Goal: Task Accomplishment & Management: Manage account settings

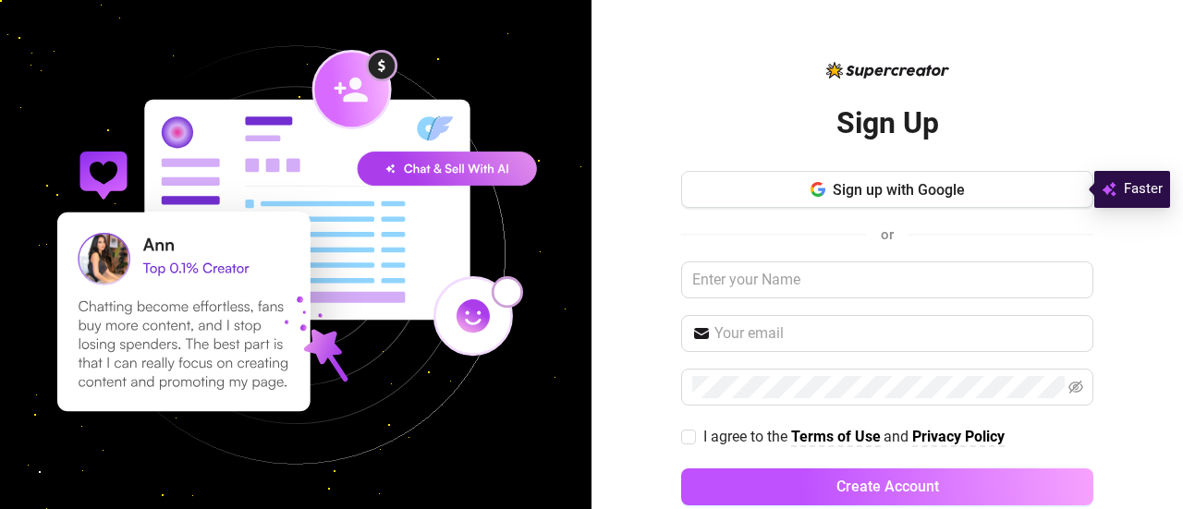
click at [913, 193] on span "Sign up with Google" at bounding box center [899, 190] width 132 height 18
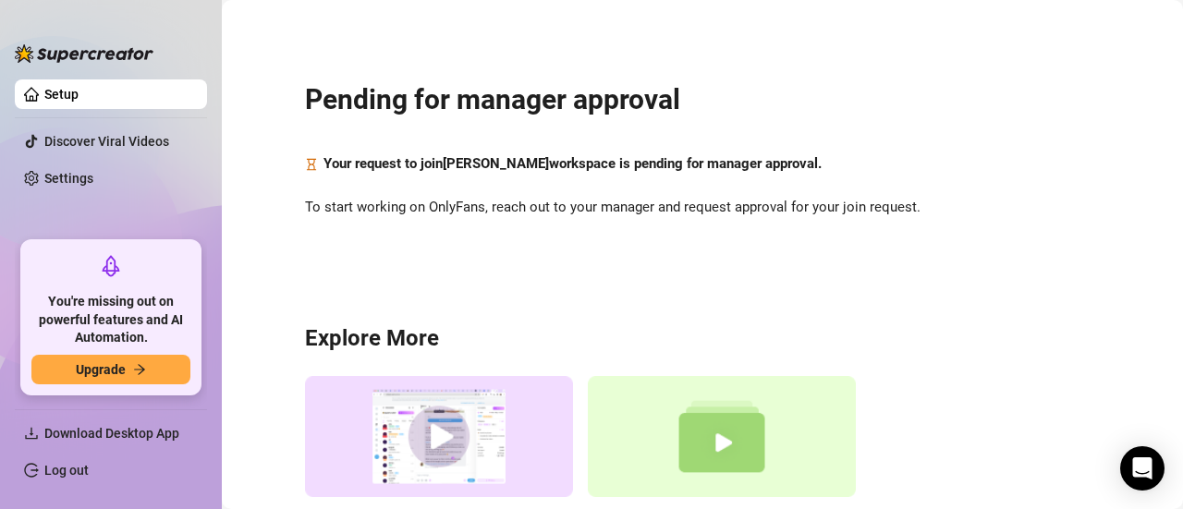
drag, startPoint x: 119, startPoint y: 373, endPoint x: 91, endPoint y: 197, distance: 178.9
click at [93, 212] on div "Setup Discover Viral Videos Settings You're missing out on powerful features an…" at bounding box center [111, 255] width 192 height 476
click at [124, 135] on link "Discover Viral Videos" at bounding box center [106, 141] width 125 height 15
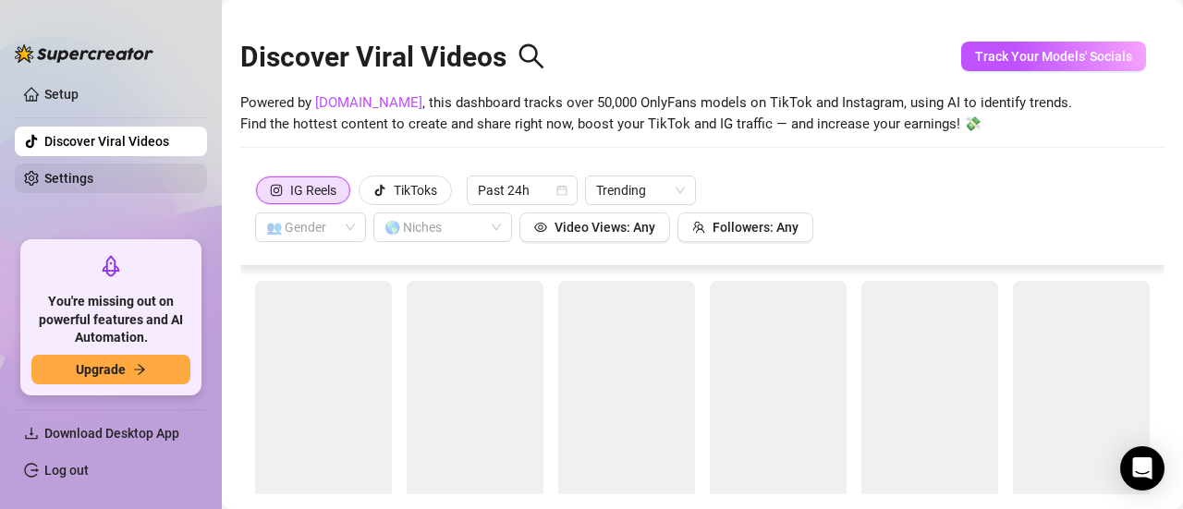
click at [87, 173] on link "Settings" at bounding box center [68, 178] width 49 height 15
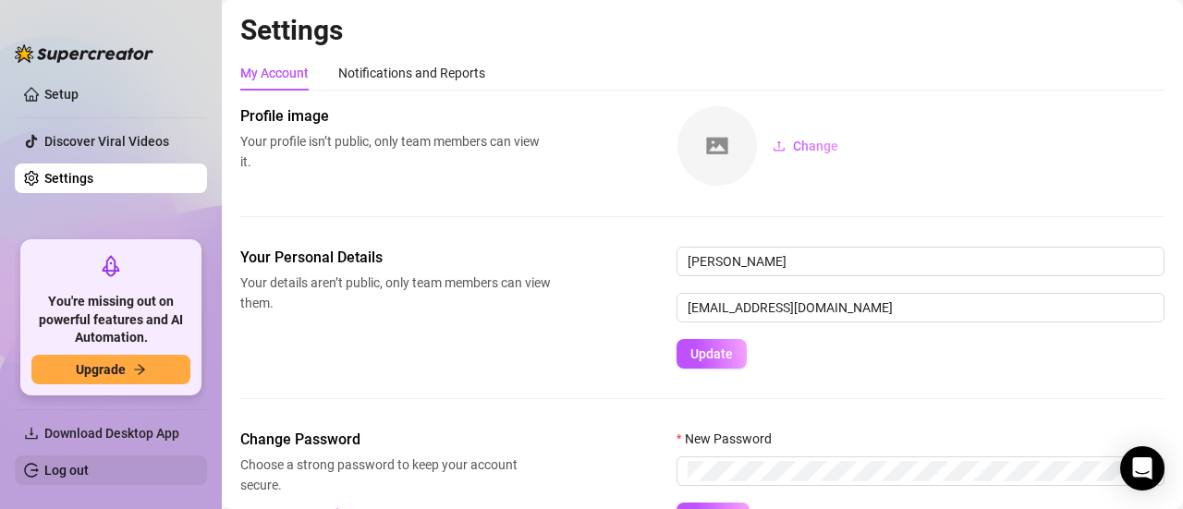
click at [89, 469] on link "Log out" at bounding box center [66, 470] width 44 height 15
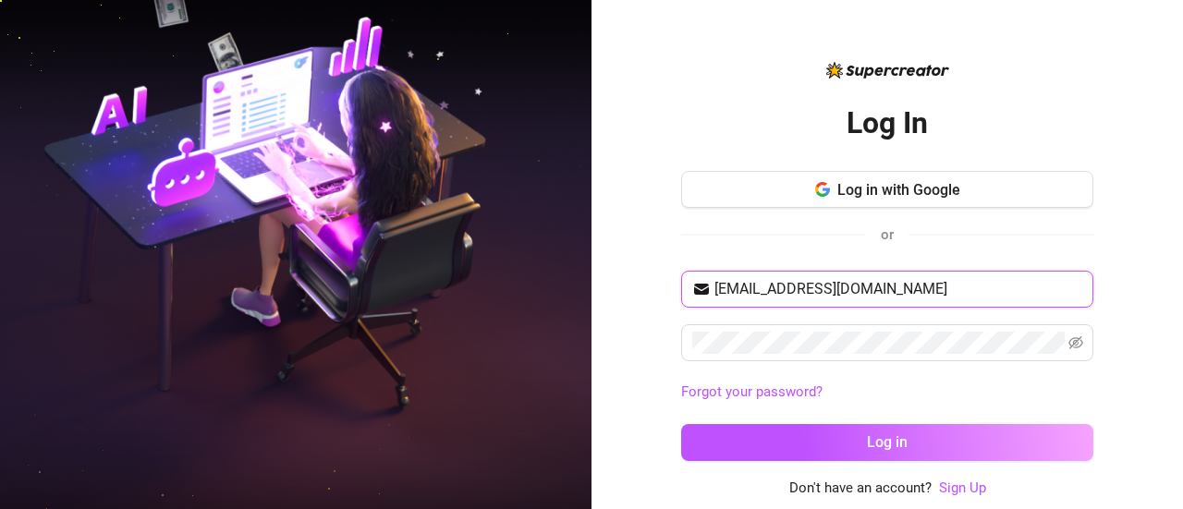
click at [842, 297] on input "[EMAIL_ADDRESS][DOMAIN_NAME]" at bounding box center [899, 289] width 368 height 22
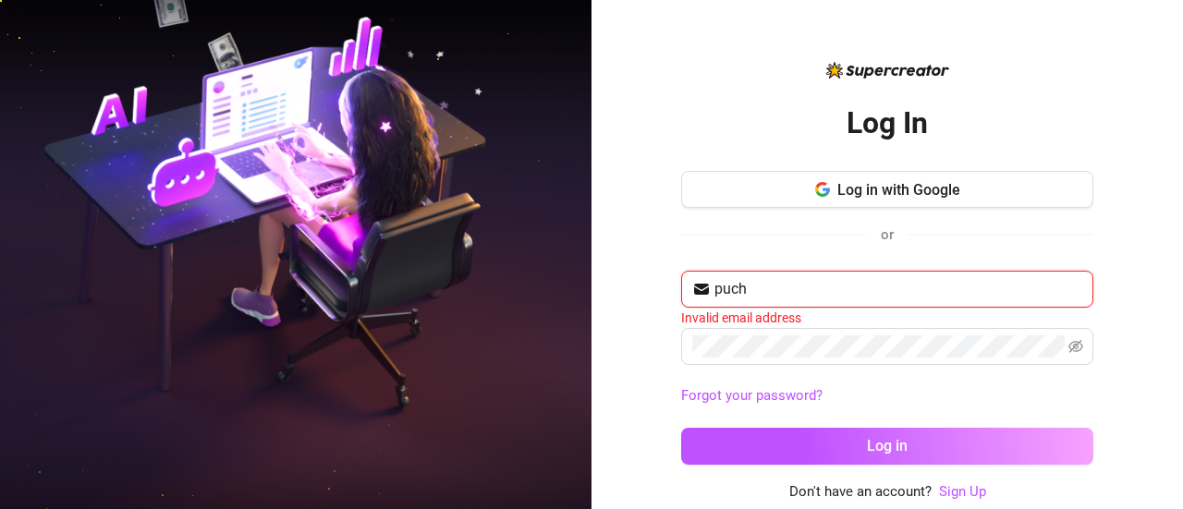
type input "puch"
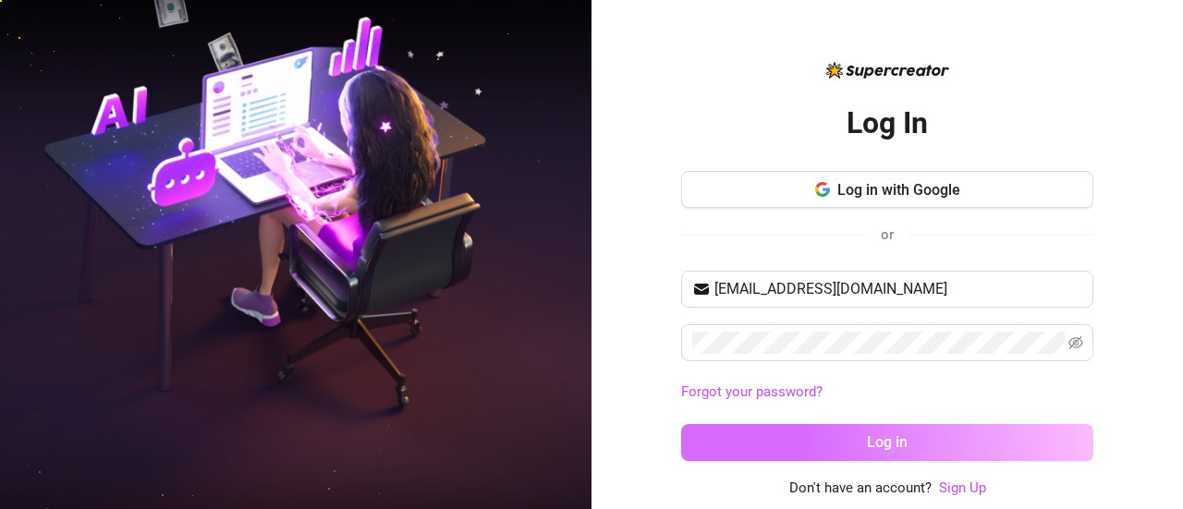
click at [916, 428] on button "Log in" at bounding box center [887, 442] width 412 height 37
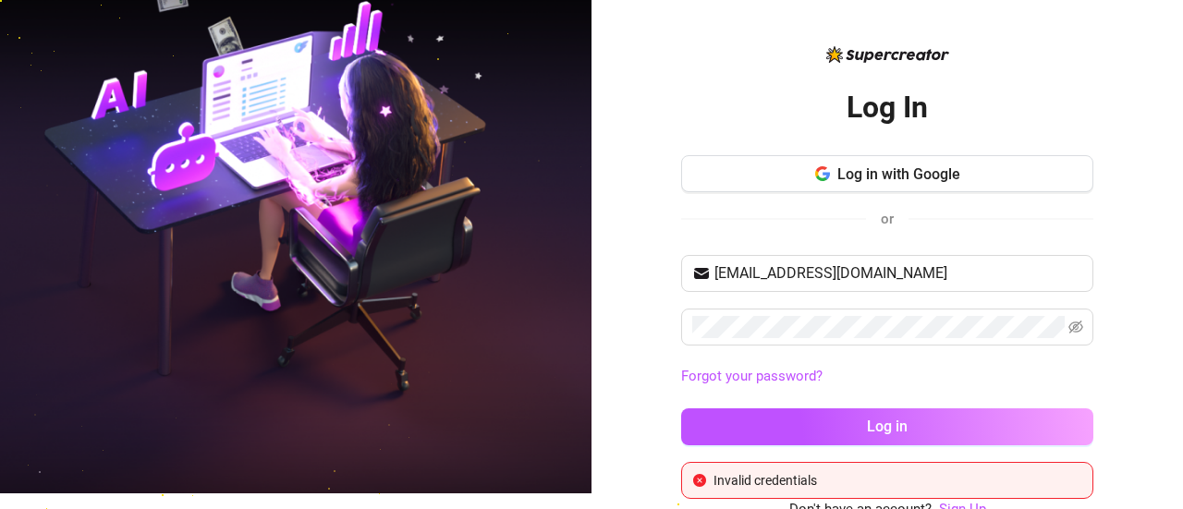
scroll to position [24, 0]
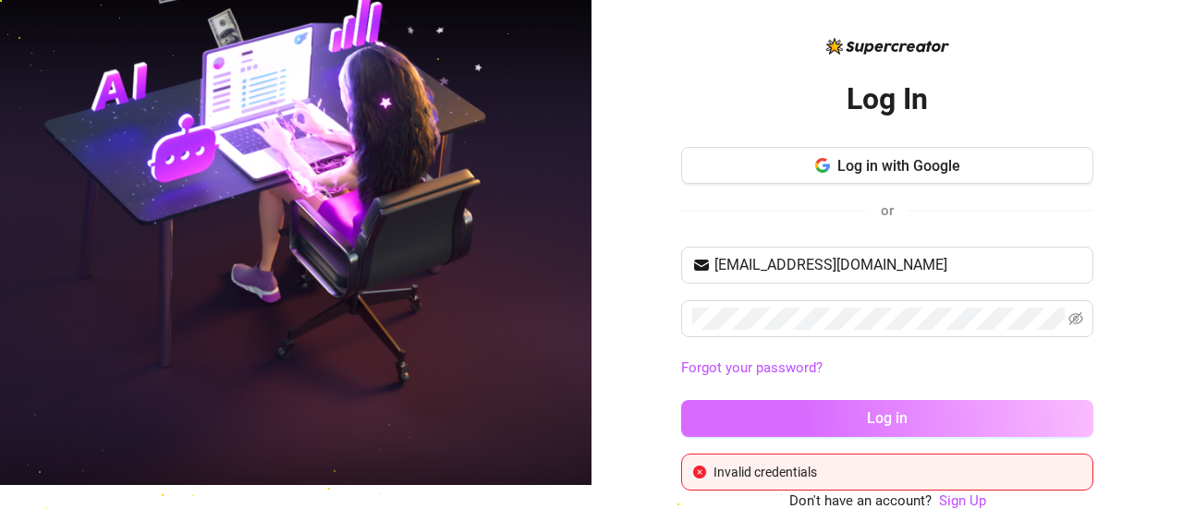
click at [836, 431] on button "Log in" at bounding box center [887, 418] width 412 height 37
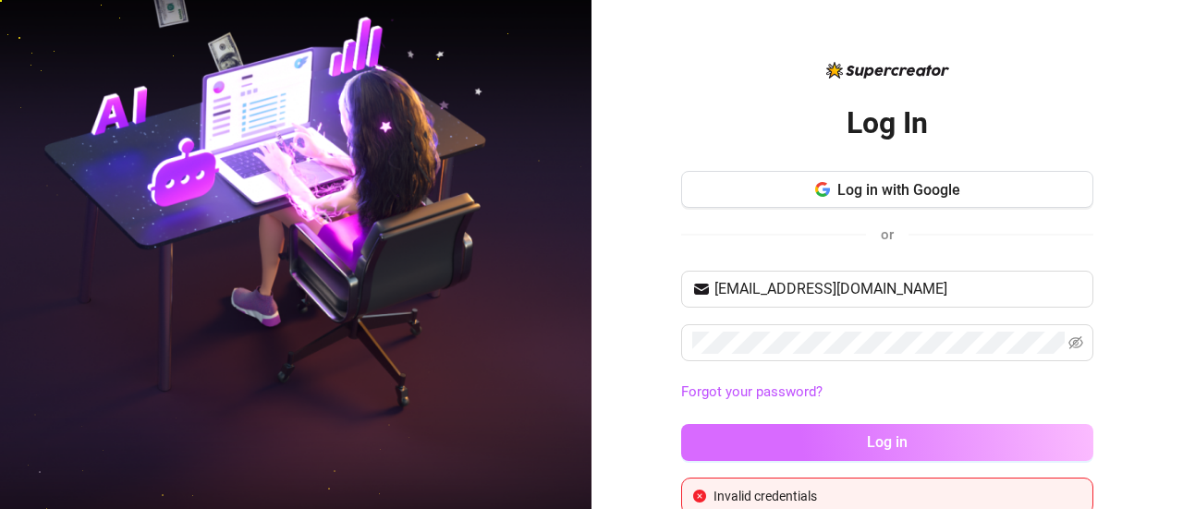
click at [836, 431] on button "Log in" at bounding box center [887, 442] width 412 height 37
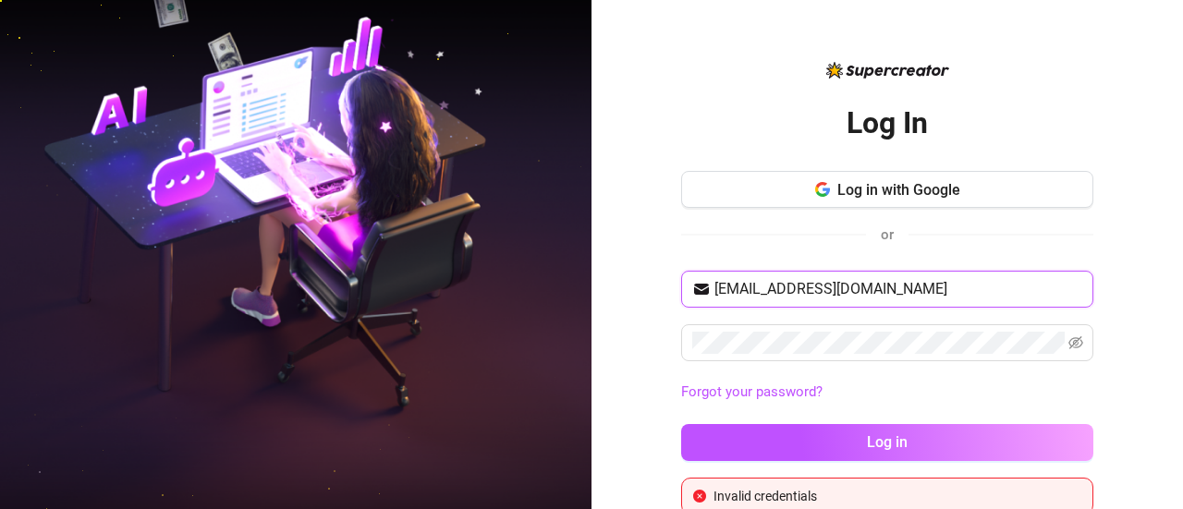
click at [843, 281] on input "[EMAIL_ADDRESS][DOMAIN_NAME]" at bounding box center [899, 289] width 368 height 22
type input "[EMAIL_ADDRESS][DOMAIN_NAME]"
click at [681, 424] on button "Log in" at bounding box center [887, 442] width 412 height 37
